Goal: Entertainment & Leisure: Consume media (video, audio)

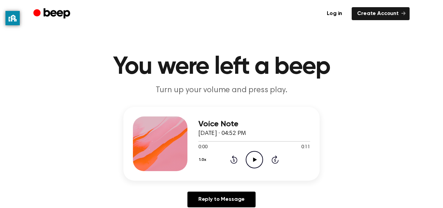
click at [252, 159] on icon "Play Audio" at bounding box center [254, 159] width 17 height 17
click at [255, 165] on icon "Play Audio" at bounding box center [254, 159] width 17 height 17
click at [256, 157] on icon "Play Audio" at bounding box center [254, 159] width 17 height 17
click at [254, 157] on icon "Pause Audio" at bounding box center [254, 159] width 17 height 17
click at [254, 157] on icon "Play Audio" at bounding box center [254, 159] width 17 height 17
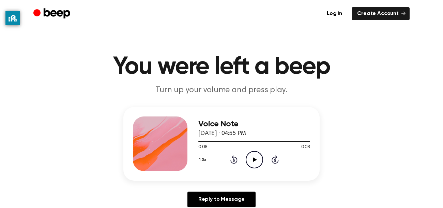
click at [239, 162] on div "1.0x Rewind 5 seconds Play Audio Skip 5 seconds" at bounding box center [254, 159] width 112 height 17
click at [236, 160] on icon "Rewind 5 seconds" at bounding box center [233, 159] width 7 height 9
click at [255, 156] on icon "Play Audio" at bounding box center [254, 159] width 17 height 17
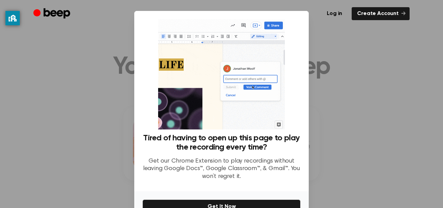
click at [384, 108] on div at bounding box center [221, 104] width 443 height 208
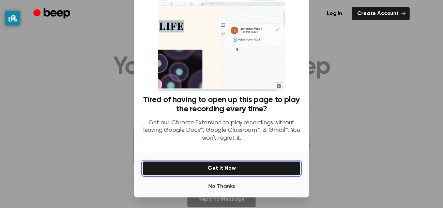
click at [235, 167] on button "Get It Now" at bounding box center [221, 168] width 158 height 14
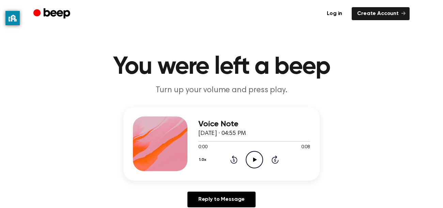
click at [256, 164] on icon "Play Audio" at bounding box center [254, 159] width 17 height 17
click at [254, 156] on icon "Play Audio" at bounding box center [254, 159] width 17 height 17
click at [247, 160] on icon "Play Audio" at bounding box center [254, 159] width 17 height 17
